Goal: Task Accomplishment & Management: Use online tool/utility

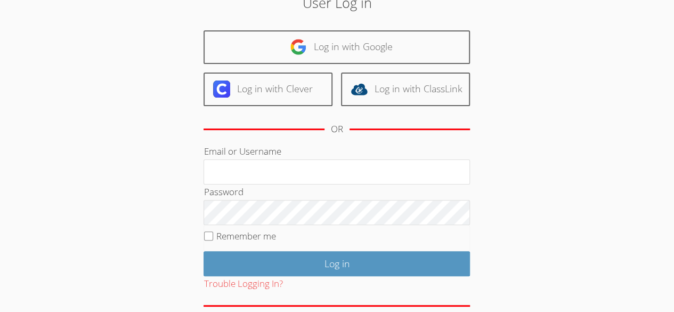
scroll to position [46, 0]
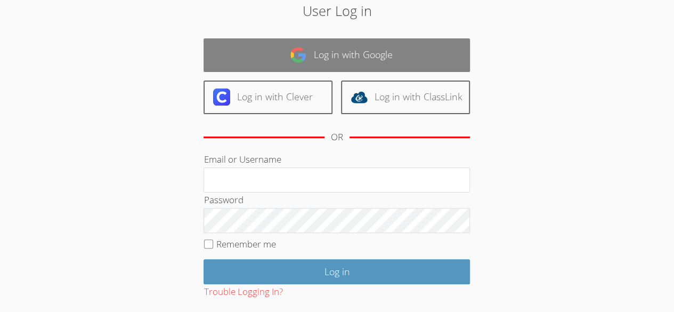
click at [429, 61] on link "Log in with Google" at bounding box center [336, 55] width 266 height 34
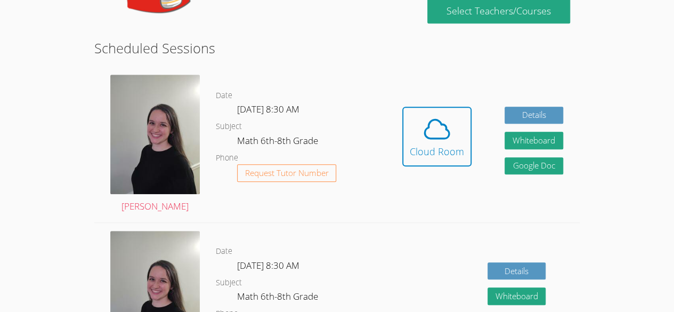
scroll to position [231, 0]
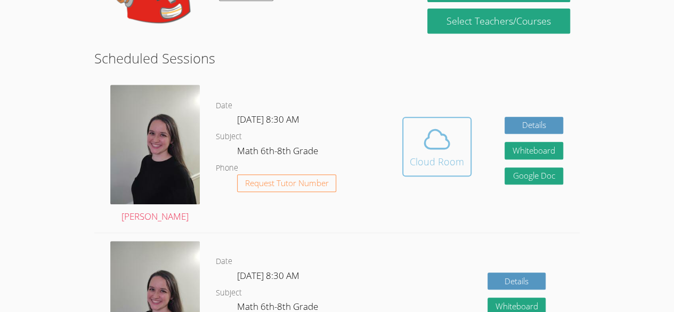
click at [456, 162] on div "Cloud Room" at bounding box center [437, 161] width 54 height 15
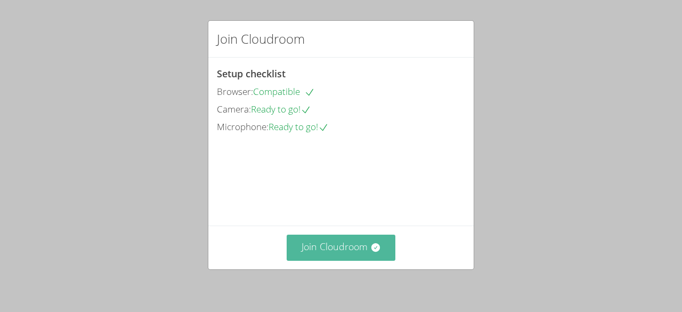
click at [376, 248] on icon at bounding box center [375, 247] width 11 height 11
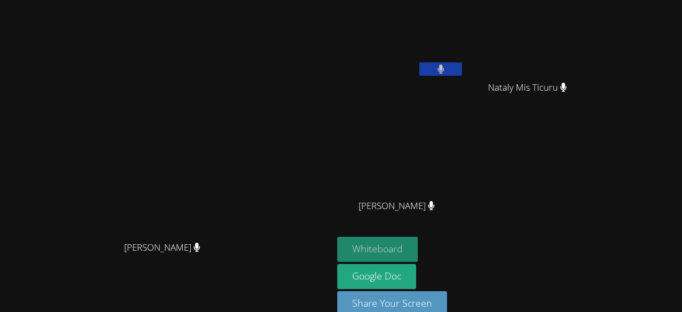
click at [417, 251] on button "Whiteboard" at bounding box center [377, 248] width 80 height 25
click at [417, 240] on button "Whiteboard" at bounding box center [377, 248] width 80 height 25
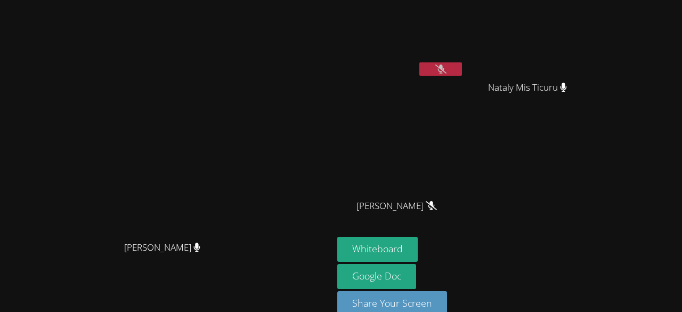
click at [446, 69] on icon at bounding box center [440, 68] width 11 height 9
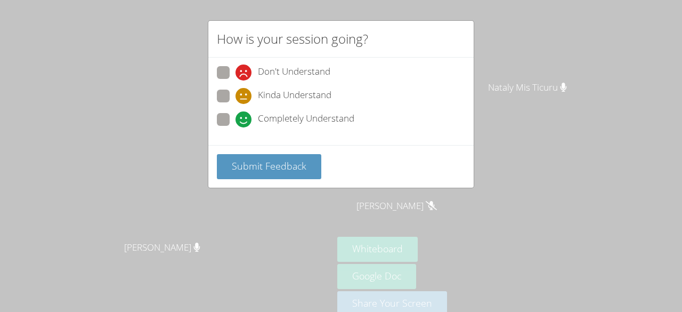
click at [317, 111] on span "Completely Understand" at bounding box center [306, 119] width 96 height 16
click at [244, 113] on input "Completely Understand" at bounding box center [239, 117] width 9 height 9
radio input "true"
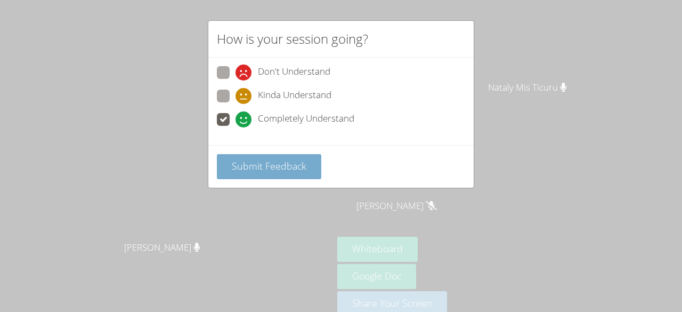
click at [277, 163] on span "Submit Feedback" at bounding box center [269, 165] width 75 height 13
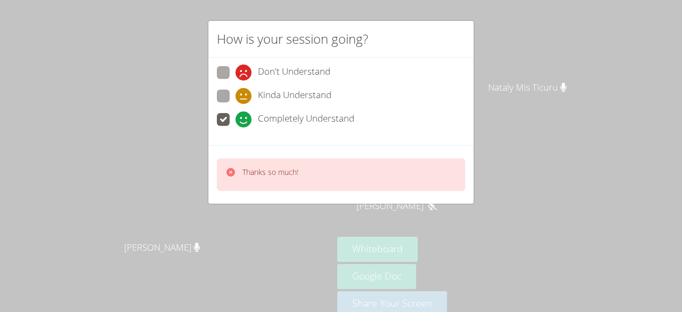
click at [589, 84] on div "How is your session going? Don't Understand Kinda Understand Completely Underst…" at bounding box center [341, 156] width 682 height 312
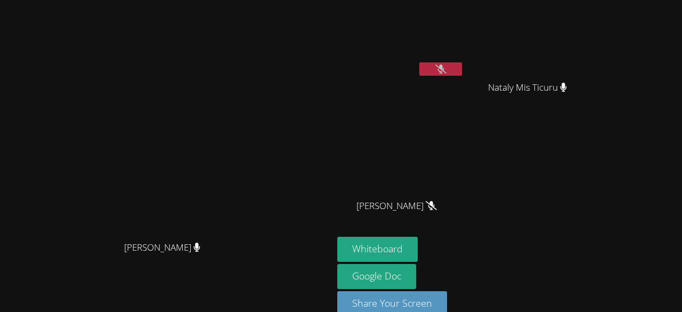
click at [462, 69] on button at bounding box center [440, 68] width 43 height 13
